Goal: Information Seeking & Learning: Find specific fact

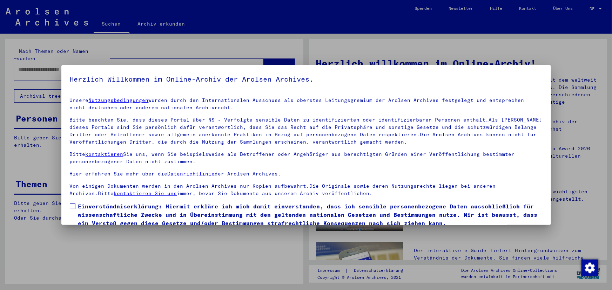
click at [86, 210] on span "Einverständniserklärung: Hiermit erkläre ich mich damit einverstanden, dass ich…" at bounding box center [310, 214] width 464 height 25
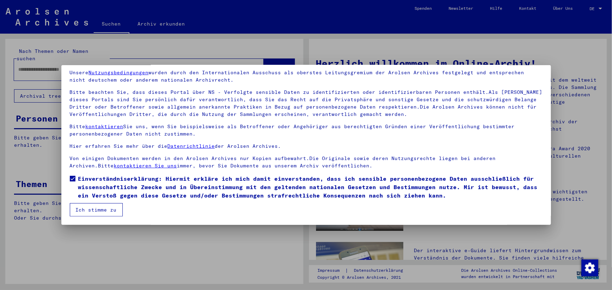
click at [89, 213] on button "Ich stimme zu" at bounding box center [96, 209] width 53 height 13
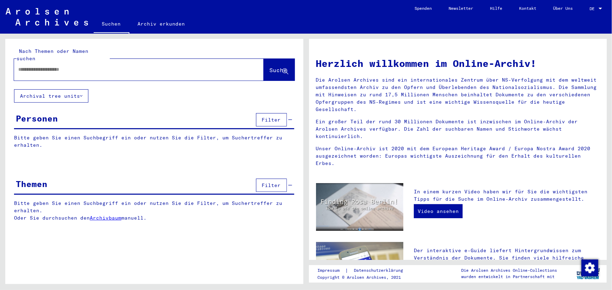
click at [53, 70] on div at bounding box center [128, 70] width 229 height 16
click at [56, 66] on input "text" at bounding box center [130, 69] width 224 height 7
click at [270, 67] on span "Suche" at bounding box center [279, 70] width 18 height 7
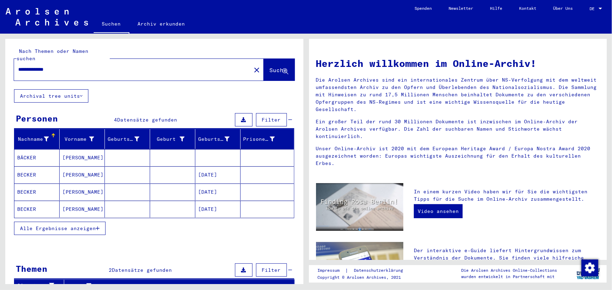
click at [75, 184] on mat-cell "[PERSON_NAME]" at bounding box center [82, 192] width 45 height 17
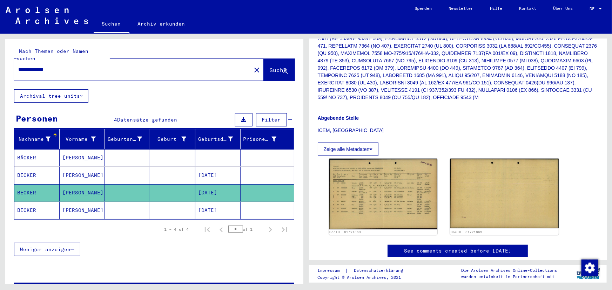
scroll to position [255, 0]
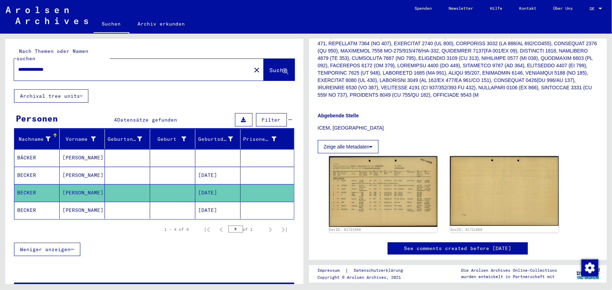
click at [142, 202] on mat-cell at bounding box center [127, 210] width 45 height 17
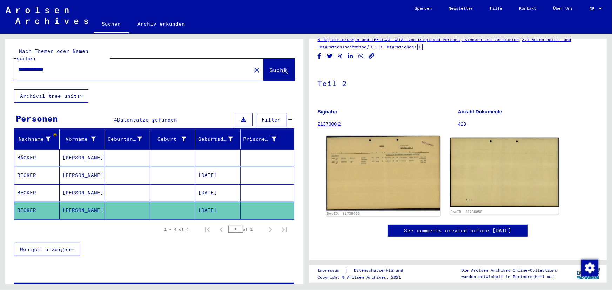
scroll to position [32, 0]
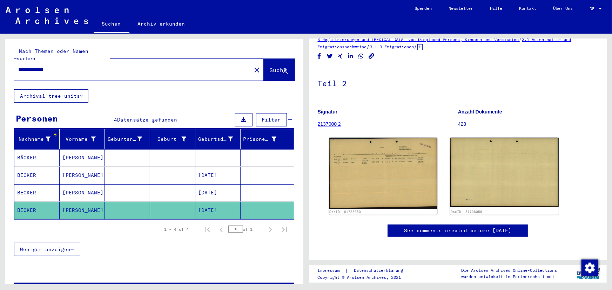
drag, startPoint x: 88, startPoint y: 63, endPoint x: 7, endPoint y: 61, distance: 81.3
click at [7, 61] on div "**********" at bounding box center [154, 64] width 298 height 50
type input "**********"
click at [275, 67] on span "Suche" at bounding box center [279, 70] width 18 height 7
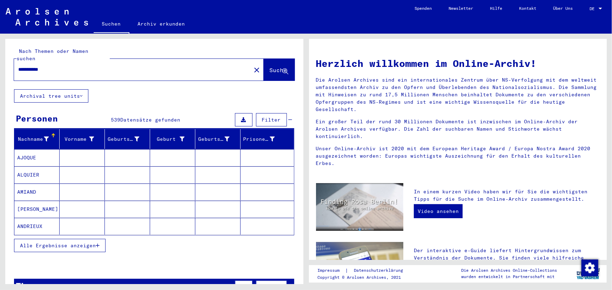
click at [94, 243] on span "Alle Ergebnisse anzeigen" at bounding box center [58, 246] width 76 height 6
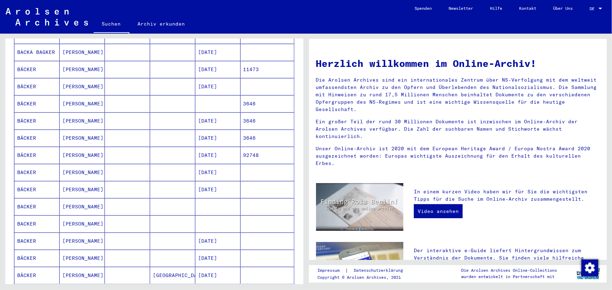
scroll to position [351, 0]
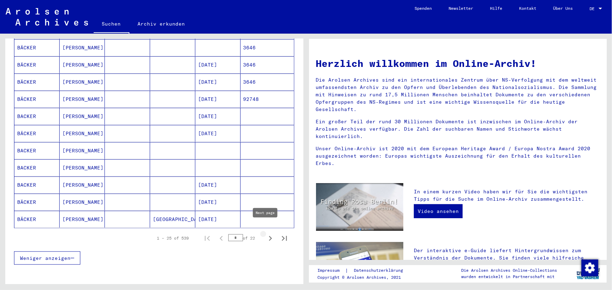
click at [263, 231] on button "Next page" at bounding box center [270, 238] width 14 height 14
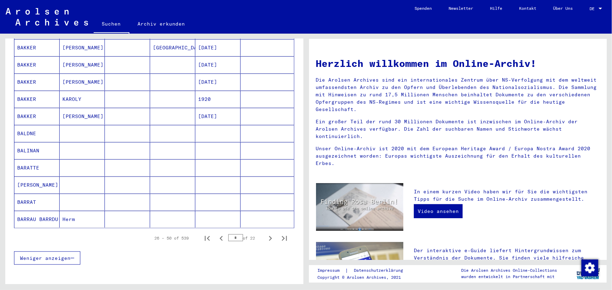
click at [263, 231] on button "Next page" at bounding box center [270, 238] width 14 height 14
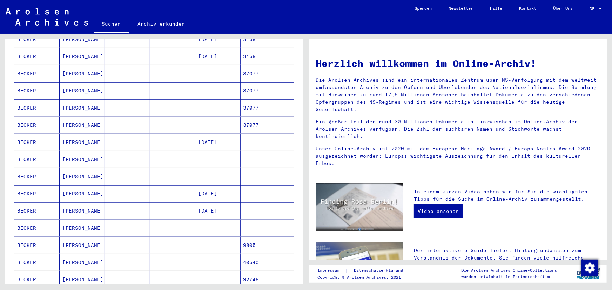
scroll to position [255, 0]
click at [76, 88] on mat-cell "[PERSON_NAME]" at bounding box center [82, 91] width 45 height 17
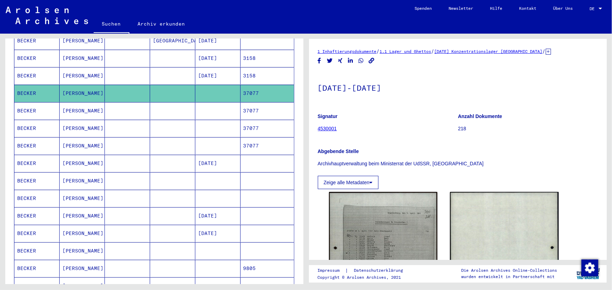
click at [117, 102] on mat-cell at bounding box center [127, 110] width 45 height 17
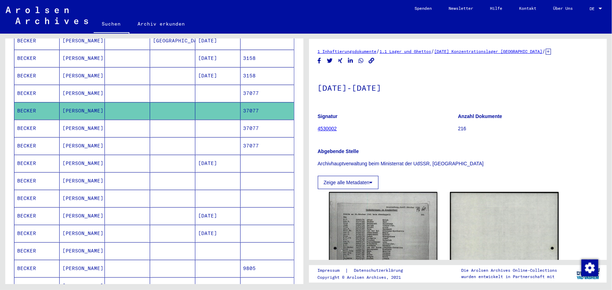
scroll to position [32, 0]
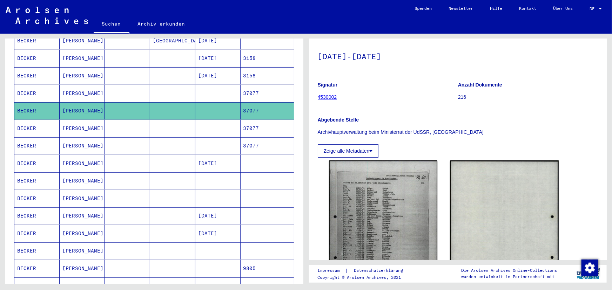
click at [100, 120] on mat-cell "[PERSON_NAME]" at bounding box center [82, 128] width 45 height 17
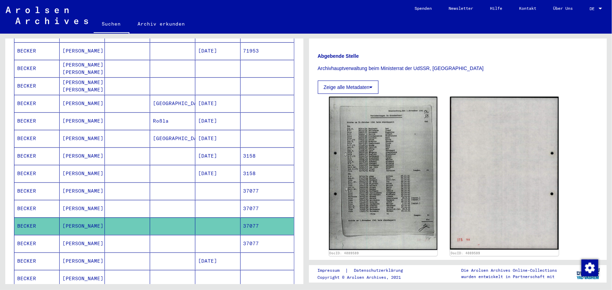
scroll to position [162, 0]
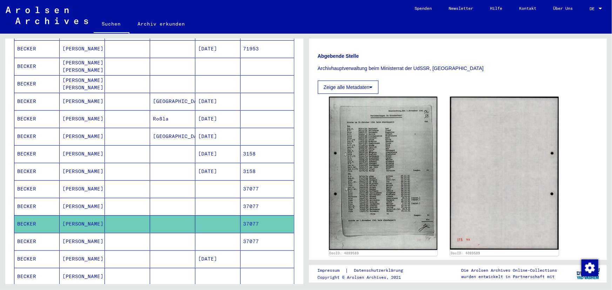
click at [150, 146] on mat-cell at bounding box center [172, 153] width 45 height 17
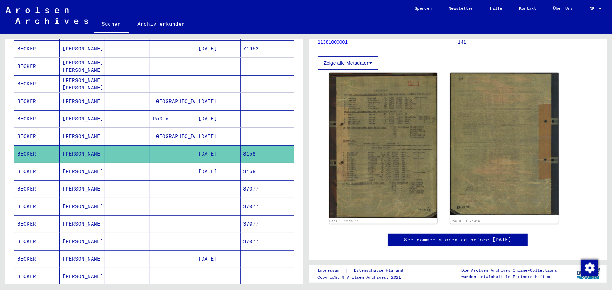
scroll to position [95, 0]
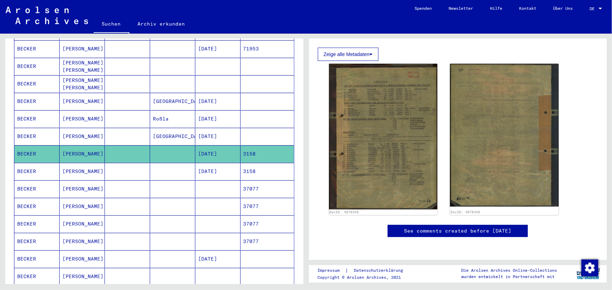
click at [154, 163] on mat-cell at bounding box center [172, 171] width 45 height 17
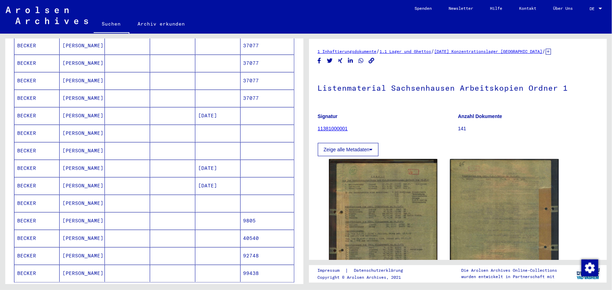
scroll to position [321, 0]
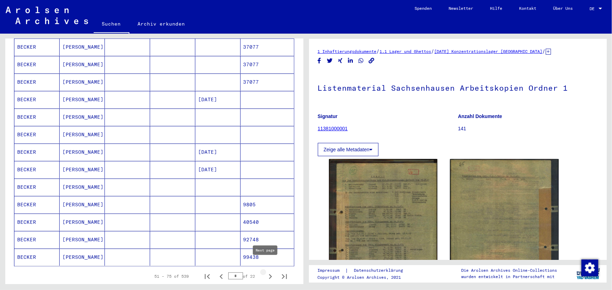
click at [265, 272] on icon "Next page" at bounding box center [270, 277] width 10 height 10
type input "*"
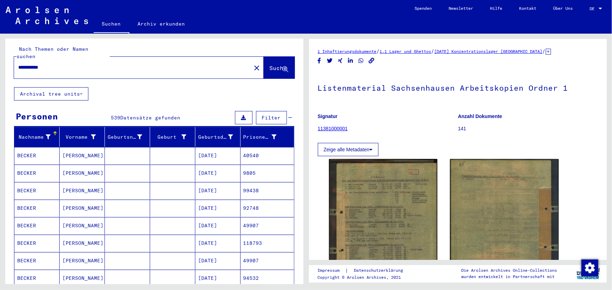
scroll to position [0, 0]
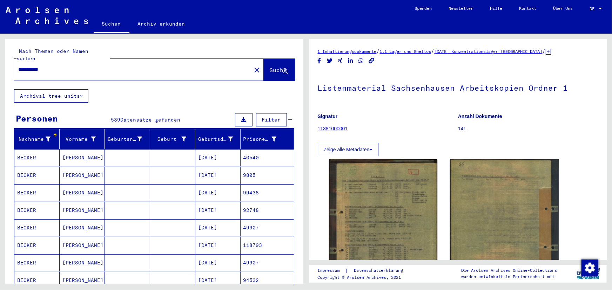
drag, startPoint x: 94, startPoint y: 57, endPoint x: 82, endPoint y: 58, distance: 12.3
click at [82, 62] on div "**********" at bounding box center [130, 70] width 233 height 16
drag, startPoint x: 58, startPoint y: 63, endPoint x: 0, endPoint y: 72, distance: 58.5
click at [16, 66] on div "**********" at bounding box center [130, 70] width 233 height 16
type input "**********"
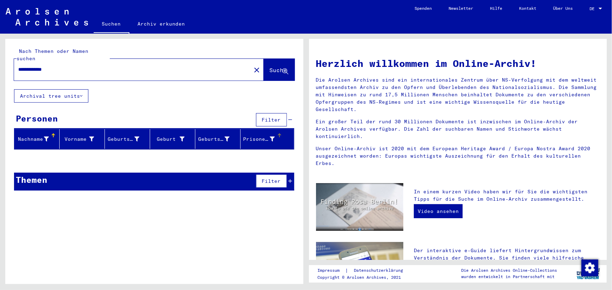
click at [285, 131] on mat-header-cell "Prisoner #" at bounding box center [266, 139] width 53 height 20
click at [291, 179] on icon at bounding box center [291, 181] width 4 height 5
